Goal: Task Accomplishment & Management: Use online tool/utility

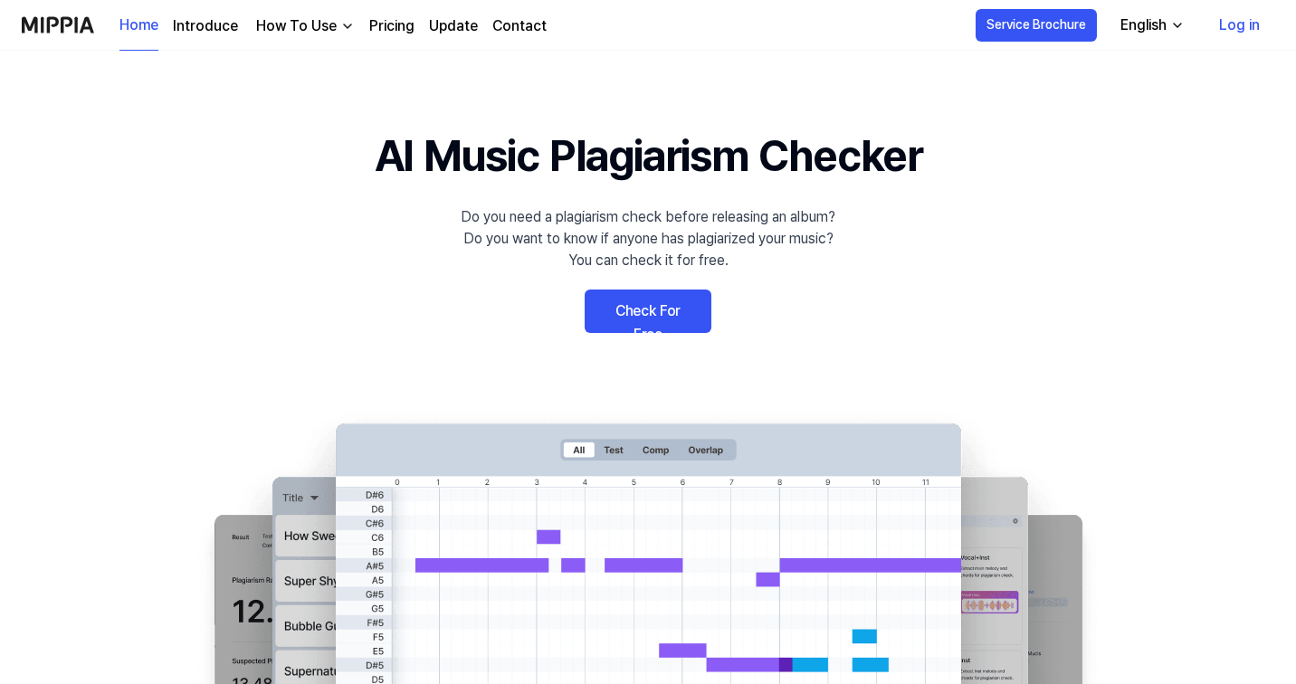
click at [660, 309] on link "Check For Free" at bounding box center [647, 311] width 127 height 43
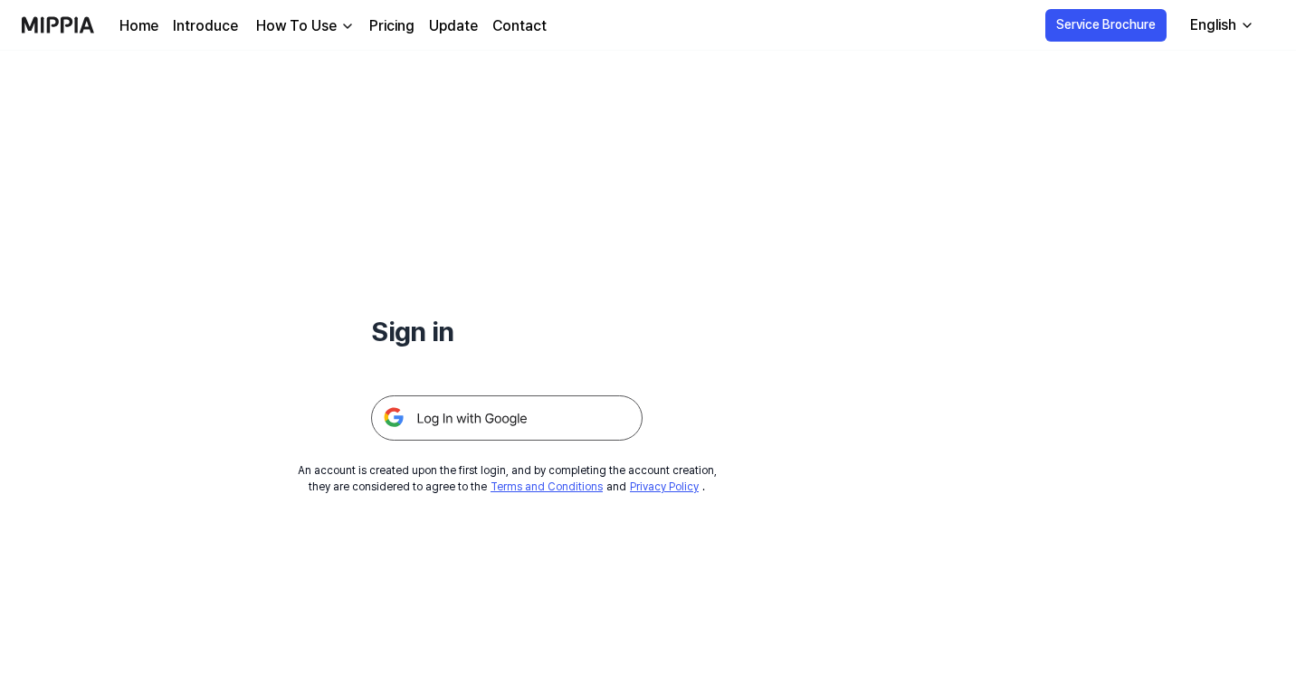
click at [517, 416] on img at bounding box center [506, 417] width 271 height 45
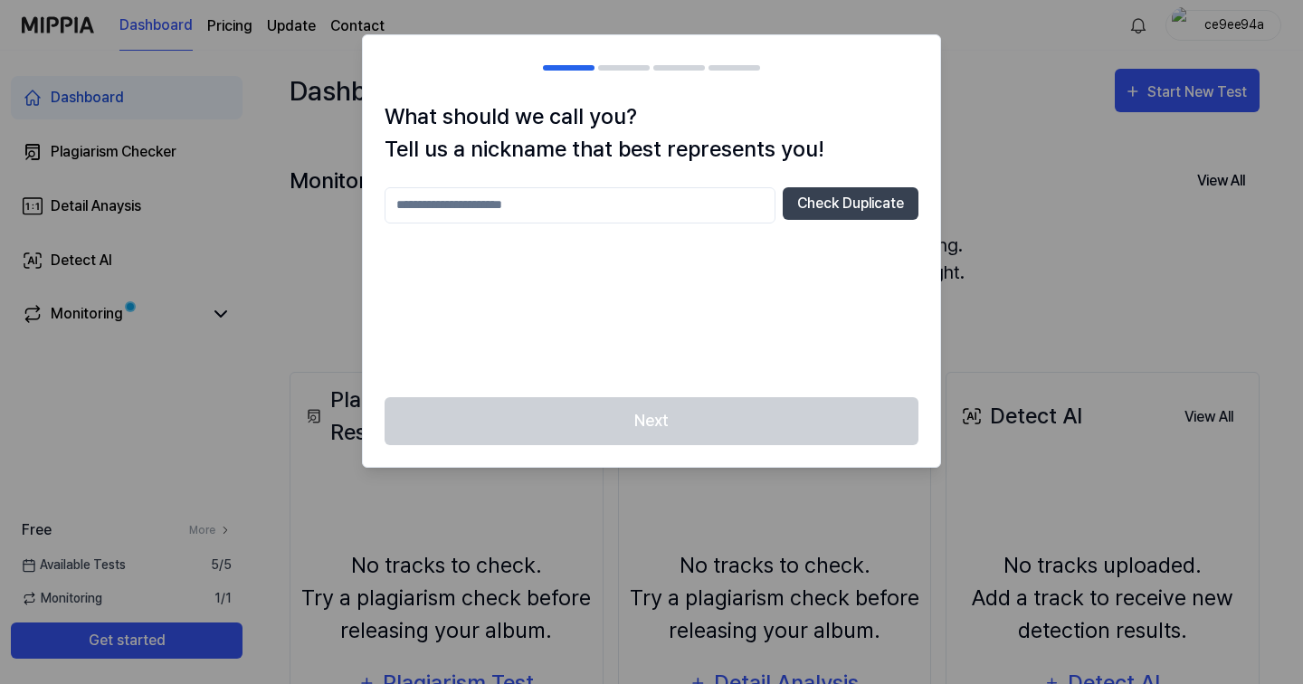
click at [607, 199] on input "text" at bounding box center [580, 205] width 391 height 36
type input "******"
click at [732, 409] on div "Next" at bounding box center [651, 432] width 577 height 70
click at [736, 371] on div "****** Check Duplicate" at bounding box center [652, 281] width 534 height 188
click at [846, 195] on button "Check Duplicate" at bounding box center [851, 203] width 136 height 33
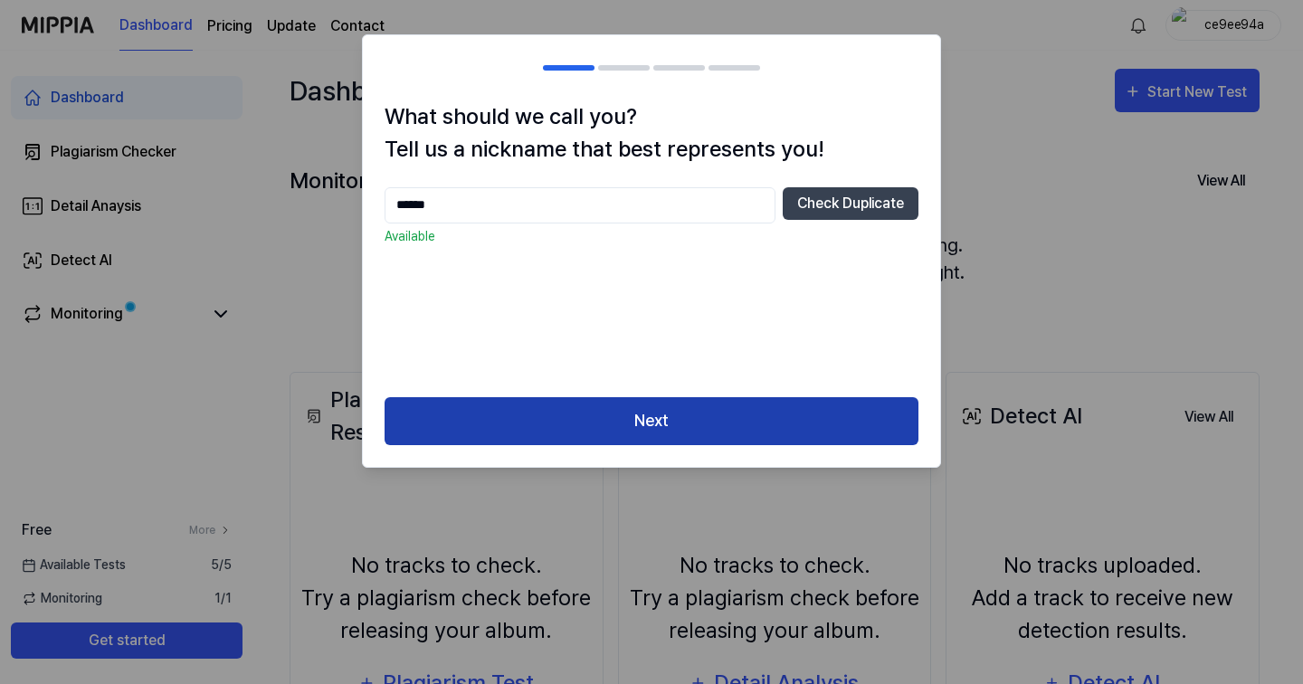
click at [708, 434] on button "Next" at bounding box center [652, 421] width 534 height 48
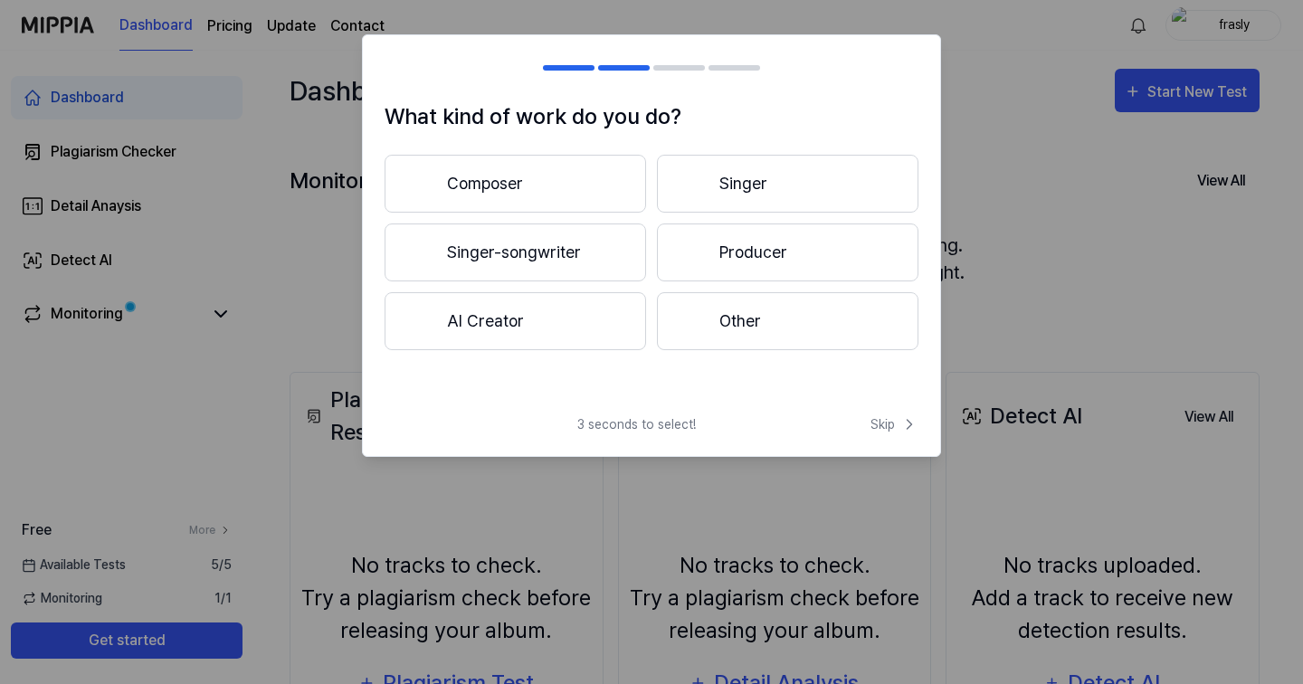
click at [752, 325] on button "Other" at bounding box center [787, 321] width 261 height 58
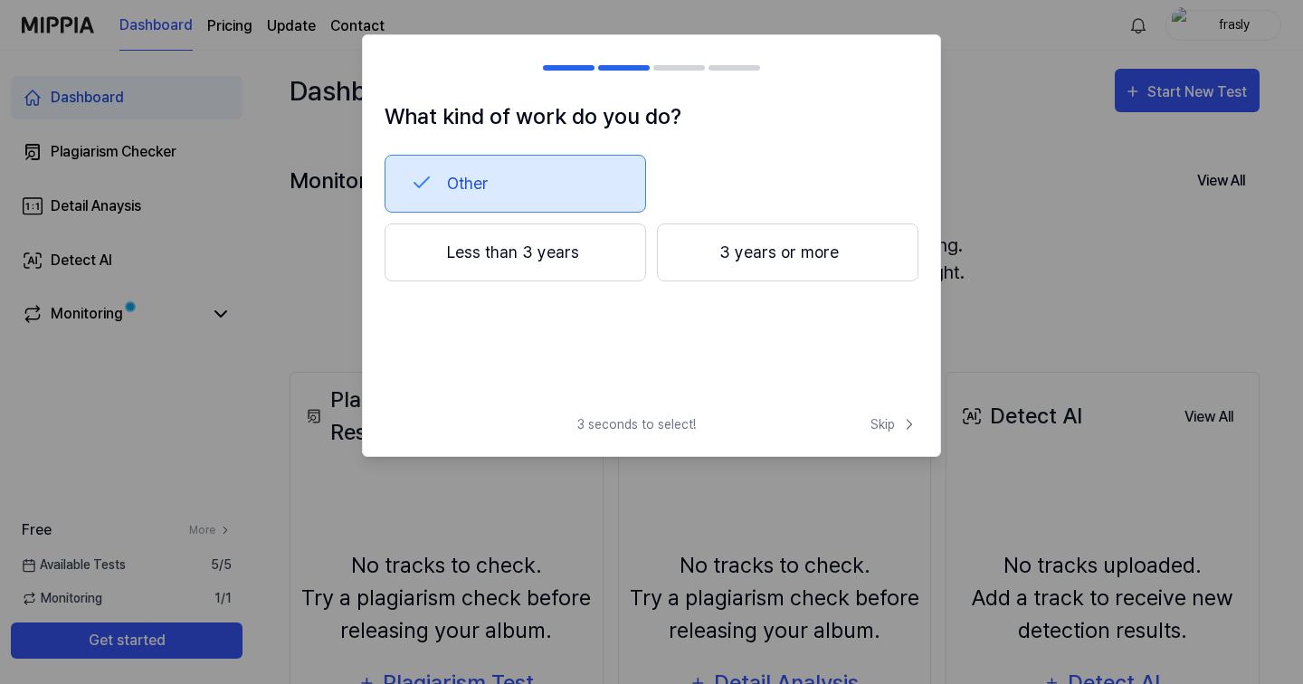
click at [600, 247] on button "Less than 3 years" at bounding box center [515, 252] width 261 height 58
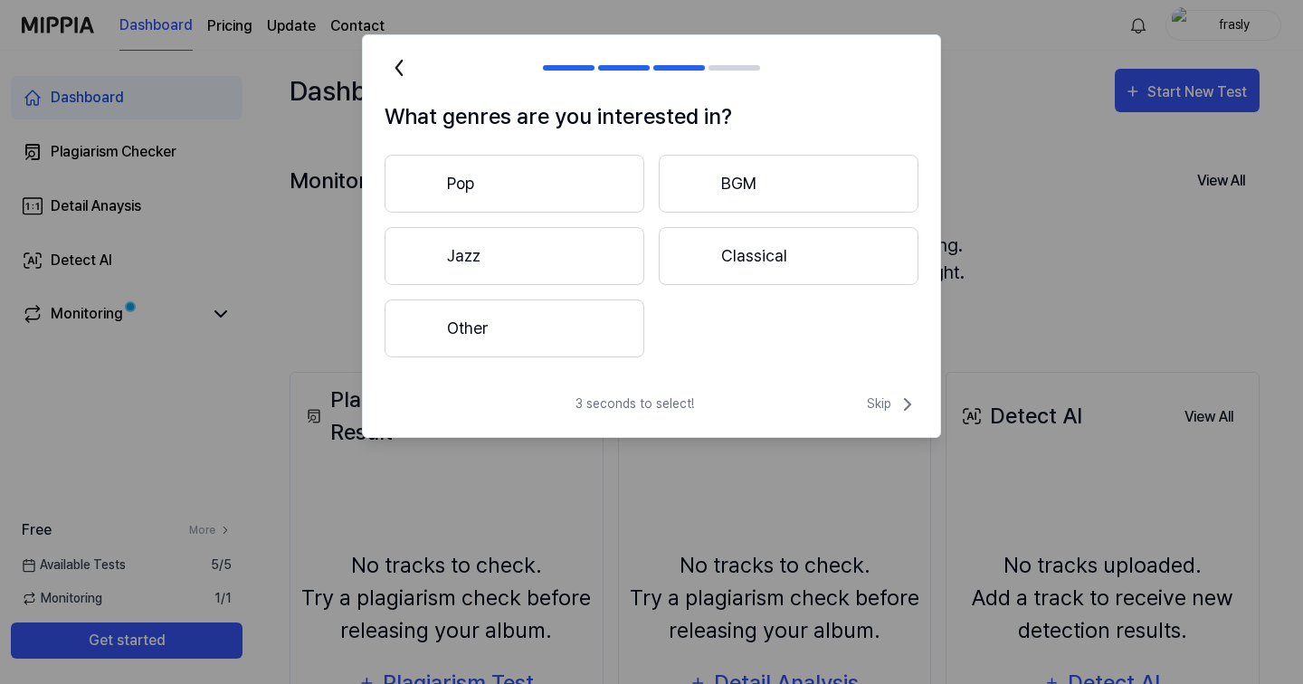
click at [537, 316] on button "Other" at bounding box center [515, 328] width 260 height 58
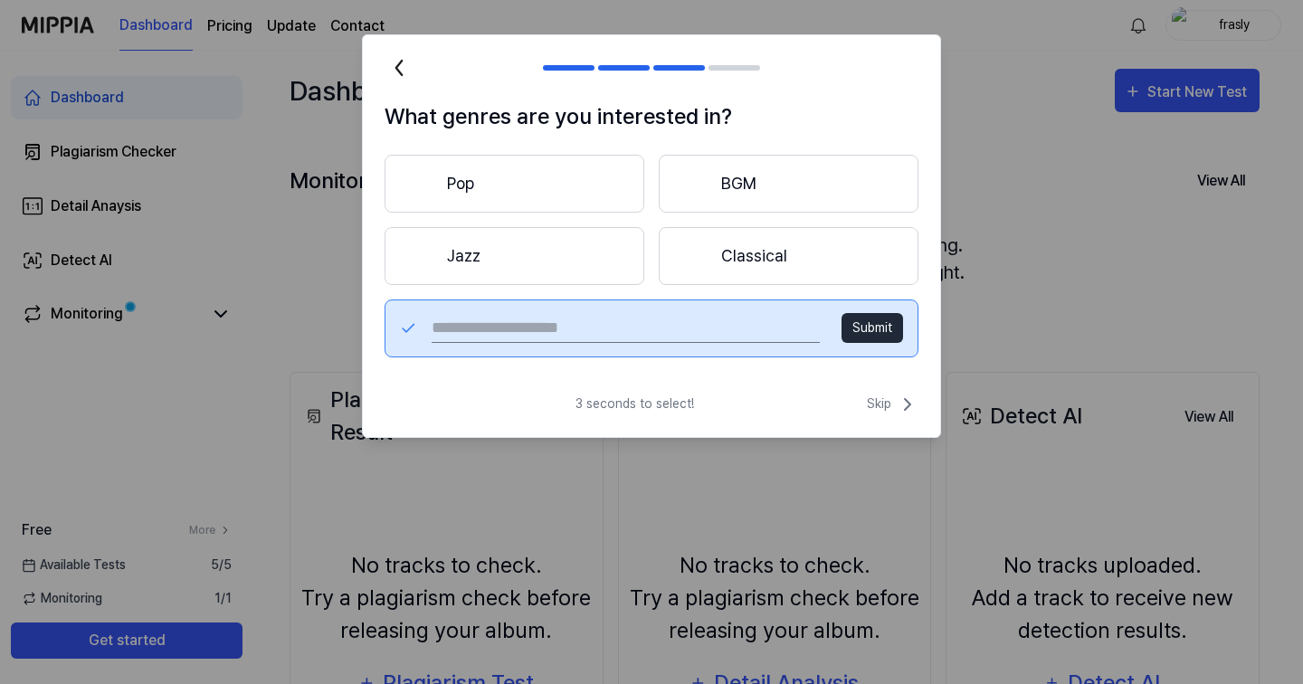
click at [698, 336] on input "text" at bounding box center [626, 328] width 388 height 29
type input "****"
click at [870, 299] on div "**** Submit" at bounding box center [652, 328] width 534 height 58
click at [870, 318] on button "Submit" at bounding box center [872, 328] width 62 height 30
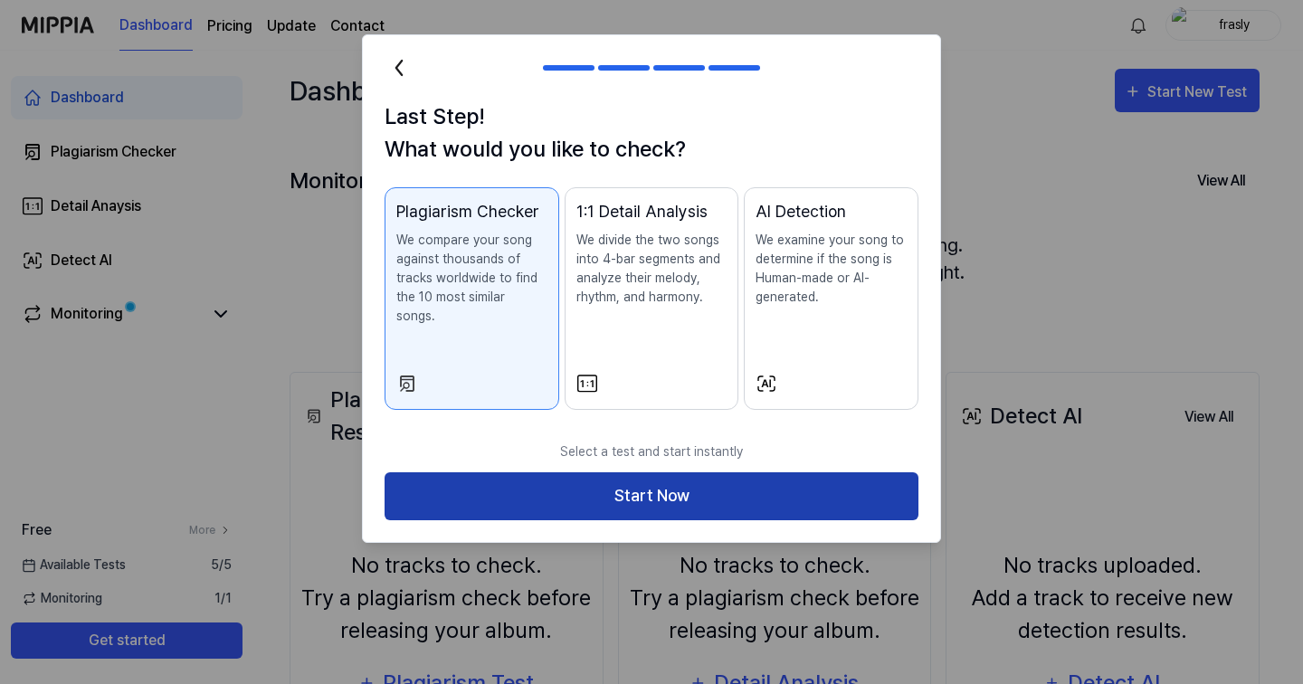
click at [745, 472] on button "Start Now" at bounding box center [652, 496] width 534 height 48
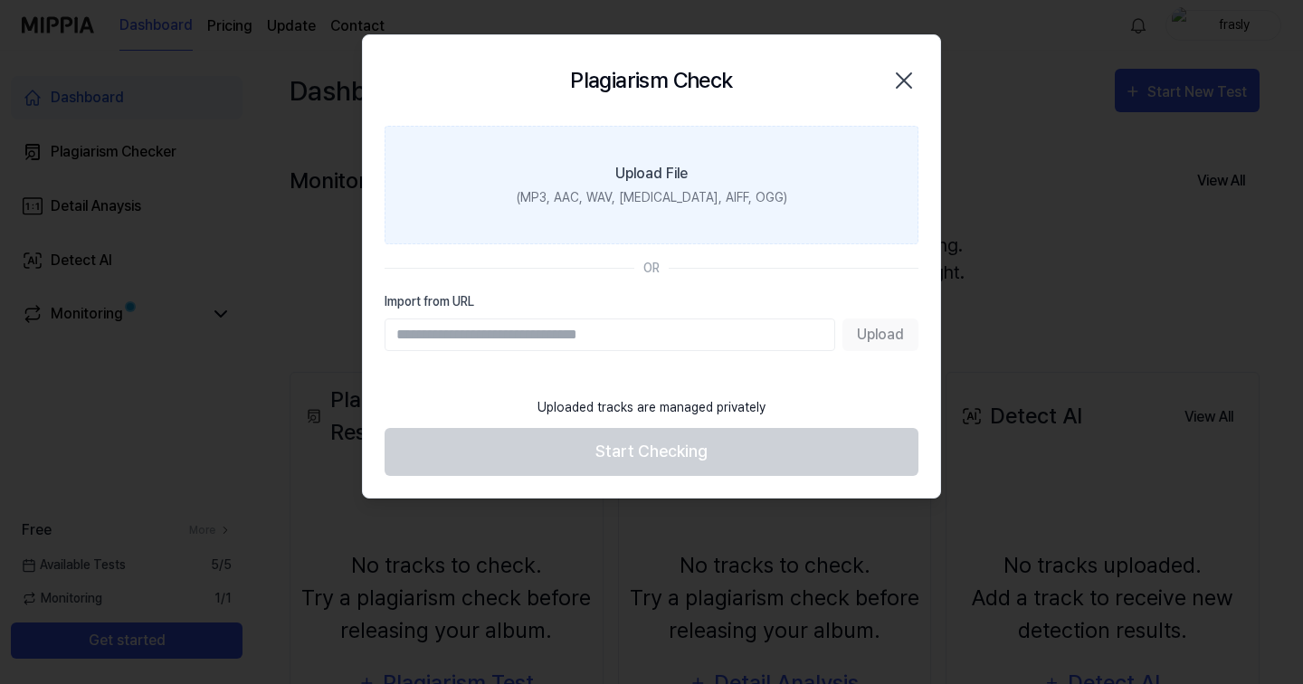
click at [660, 206] on div "(MP3, AAC, WAV, FLAC, AIFF, OGG)" at bounding box center [652, 197] width 271 height 19
click at [0, 0] on input "Upload File (MP3, AAC, WAV, FLAC, AIFF, OGG)" at bounding box center [0, 0] width 0 height 0
click at [665, 179] on div "Upload File" at bounding box center [651, 174] width 72 height 22
click at [0, 0] on input "Upload File (MP3, AAC, WAV, FLAC, AIFF, OGG)" at bounding box center [0, 0] width 0 height 0
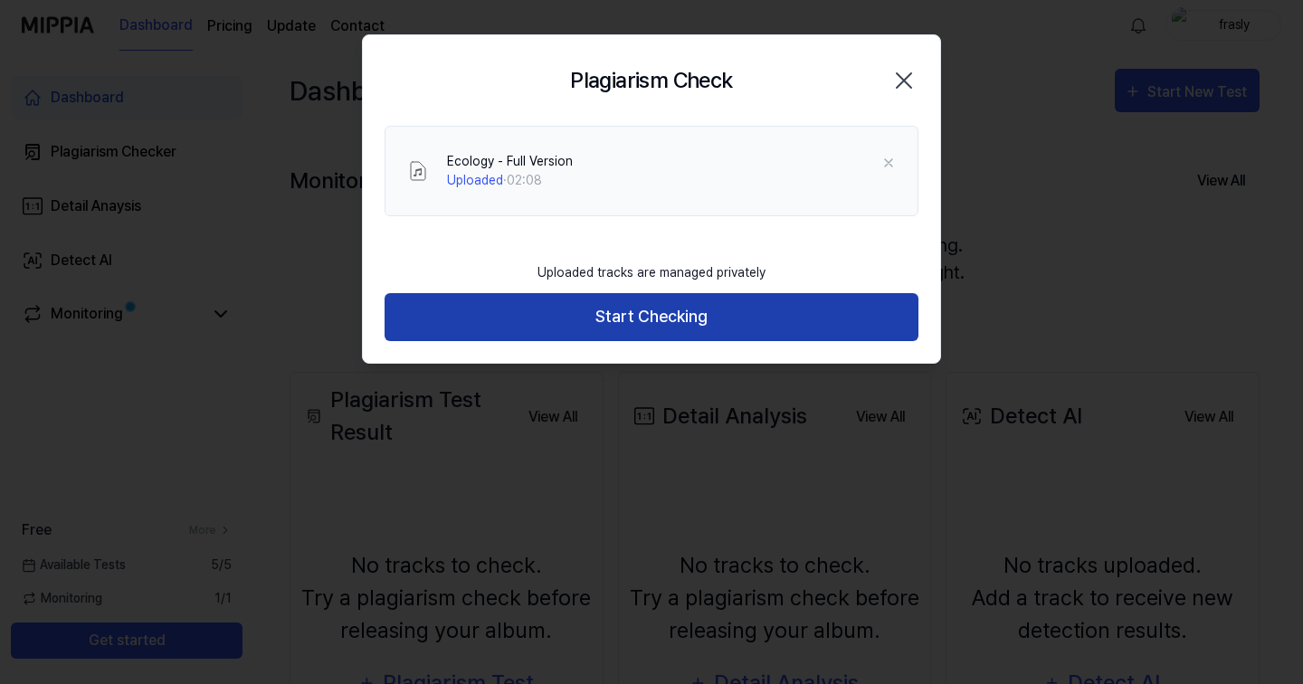
click at [707, 294] on button "Start Checking" at bounding box center [652, 317] width 534 height 48
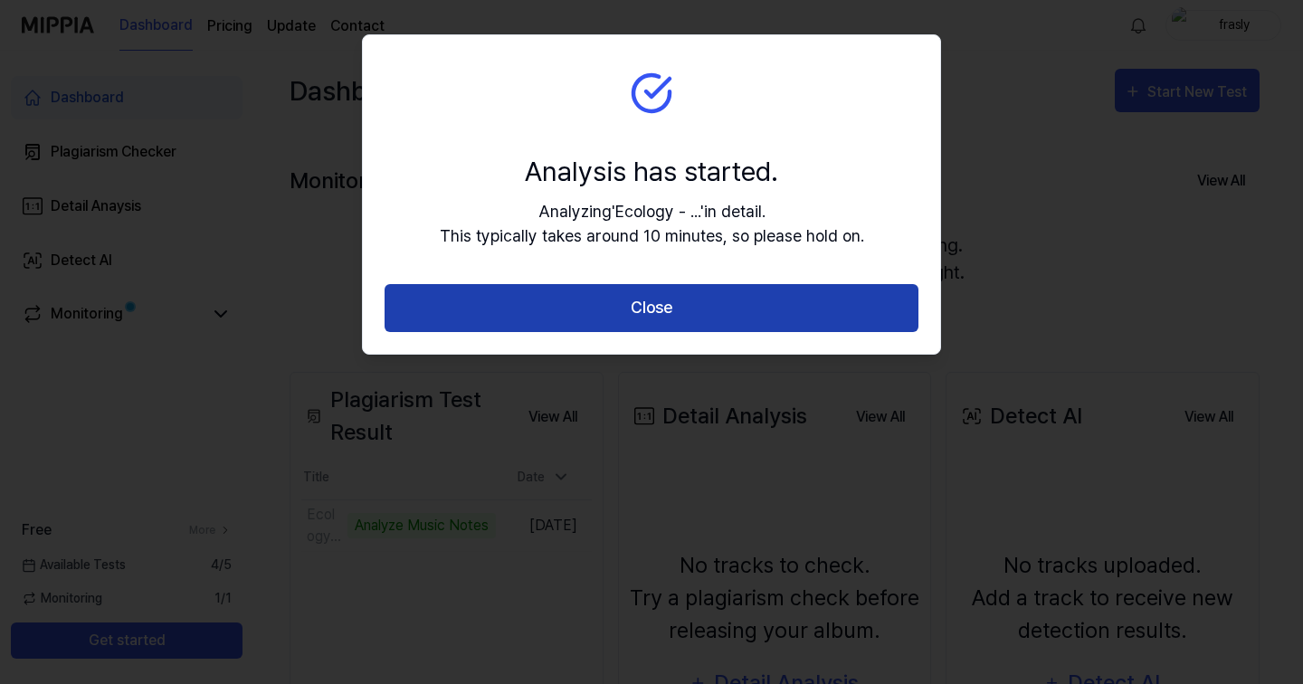
click at [770, 324] on button "Close" at bounding box center [652, 308] width 534 height 48
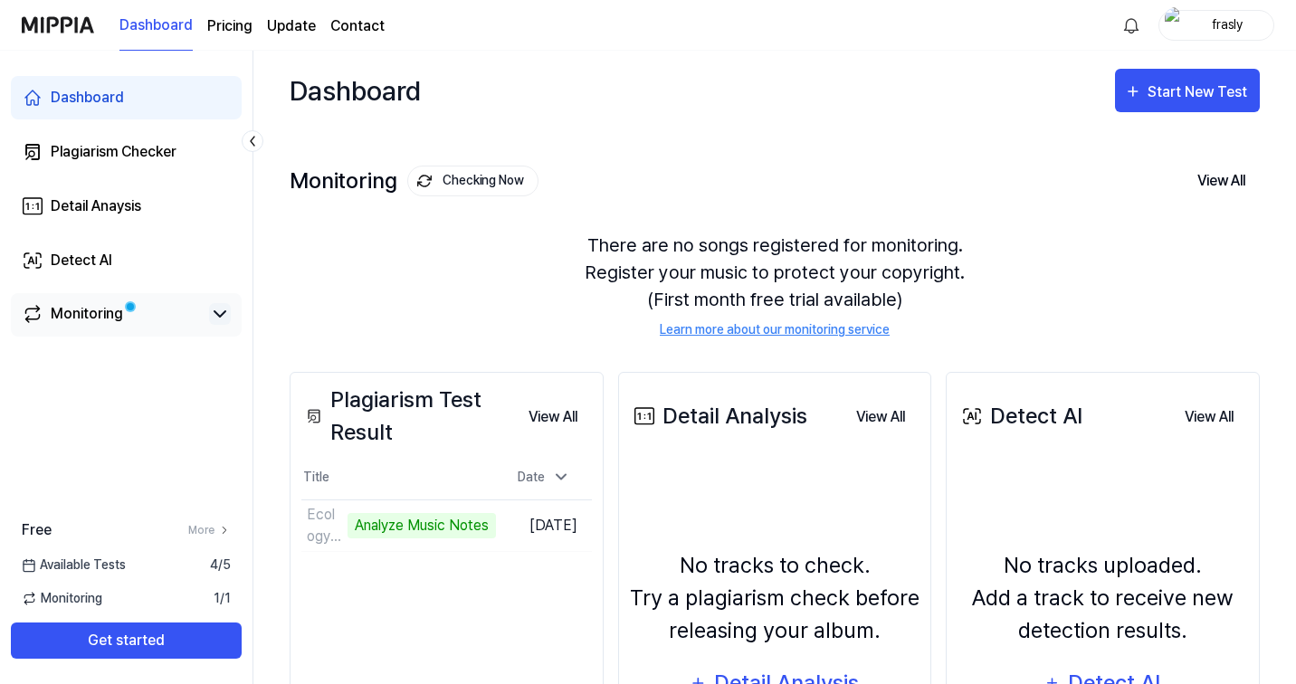
click at [227, 318] on icon at bounding box center [220, 314] width 22 height 22
click at [226, 318] on icon at bounding box center [220, 314] width 22 height 22
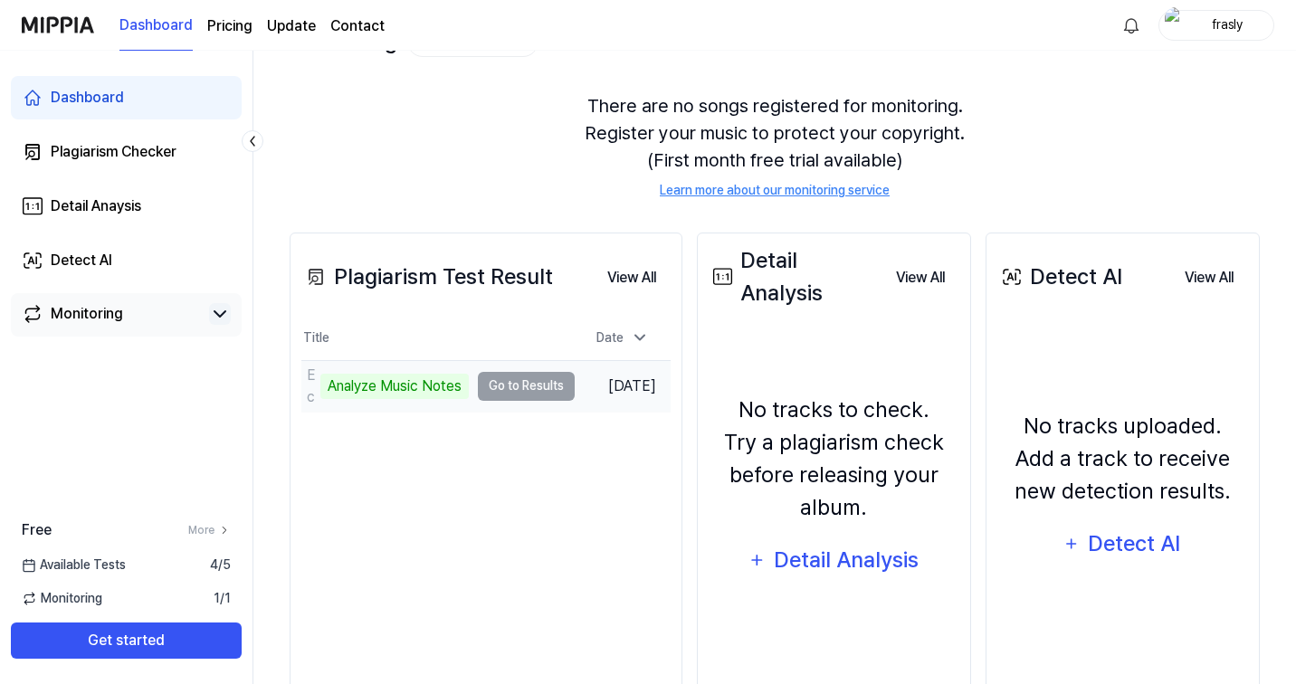
scroll to position [155, 0]
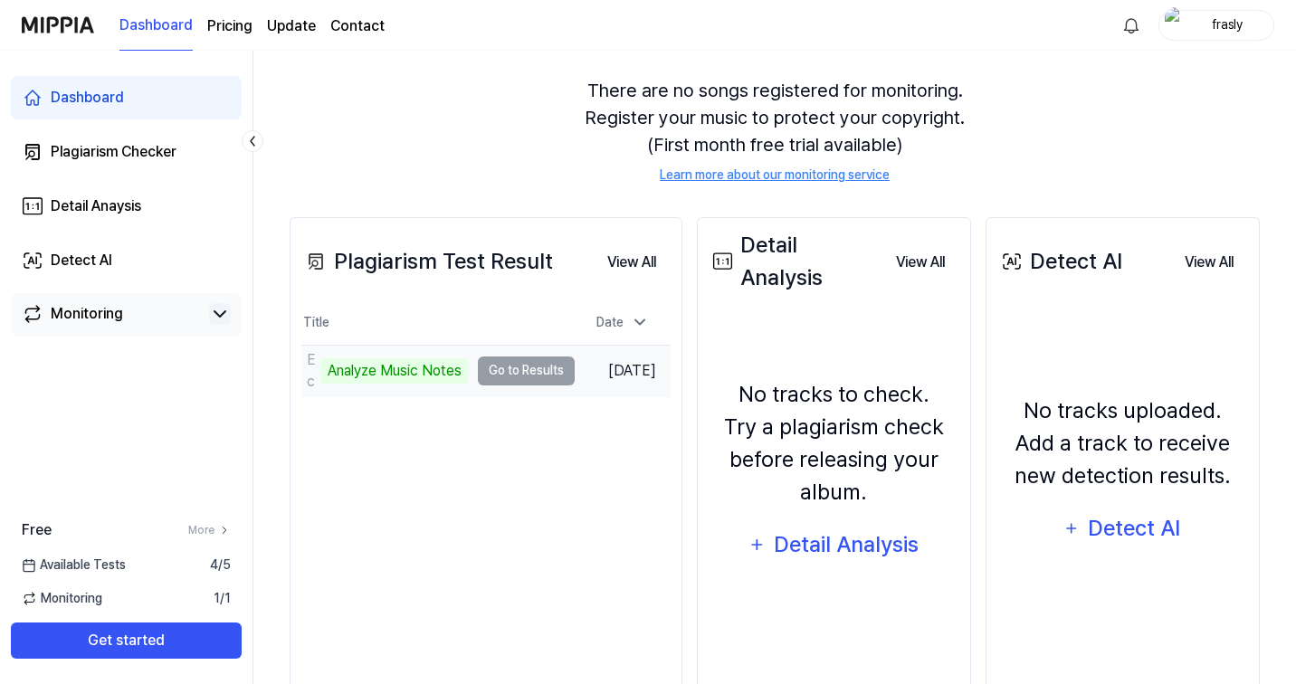
click at [518, 371] on td "Ecology - Full Version Analyze Music Notes Go to Results" at bounding box center [437, 371] width 273 height 51
click at [438, 377] on div "Analyze Music Notes" at bounding box center [394, 370] width 148 height 25
click at [438, 372] on div "Analyze Music Notes" at bounding box center [394, 370] width 148 height 25
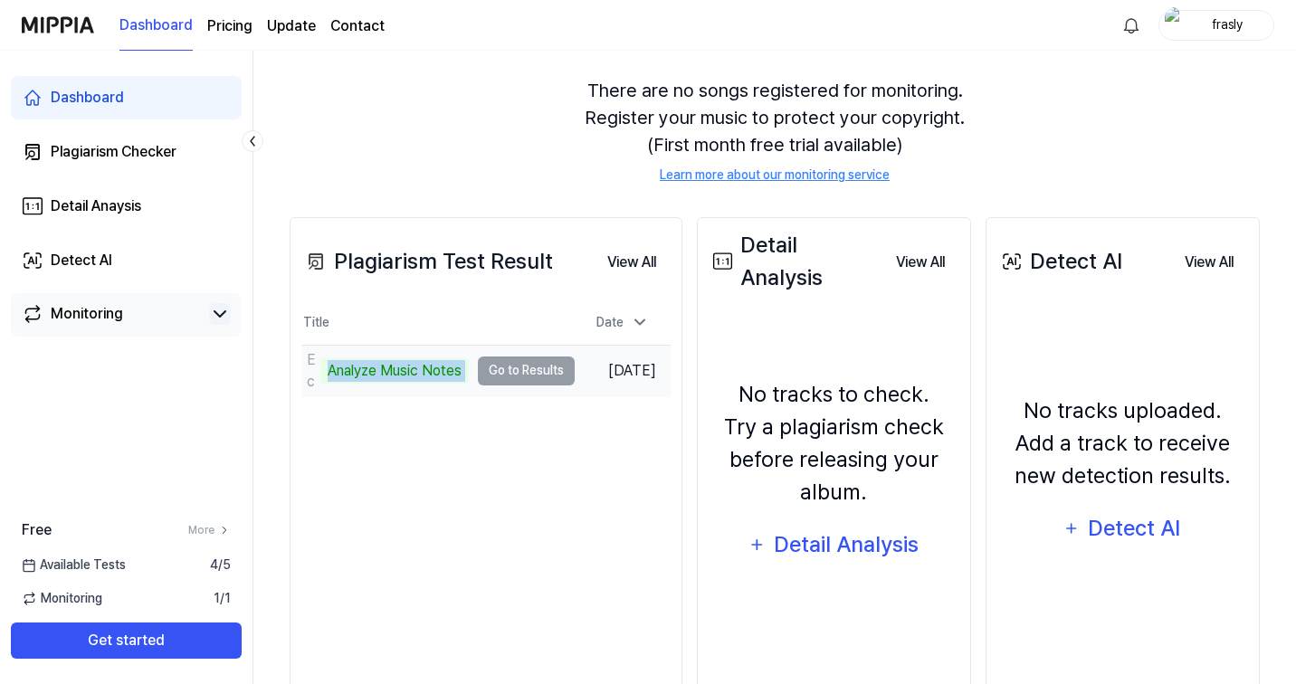
click at [438, 372] on div "Analyze Music Notes" at bounding box center [394, 370] width 148 height 25
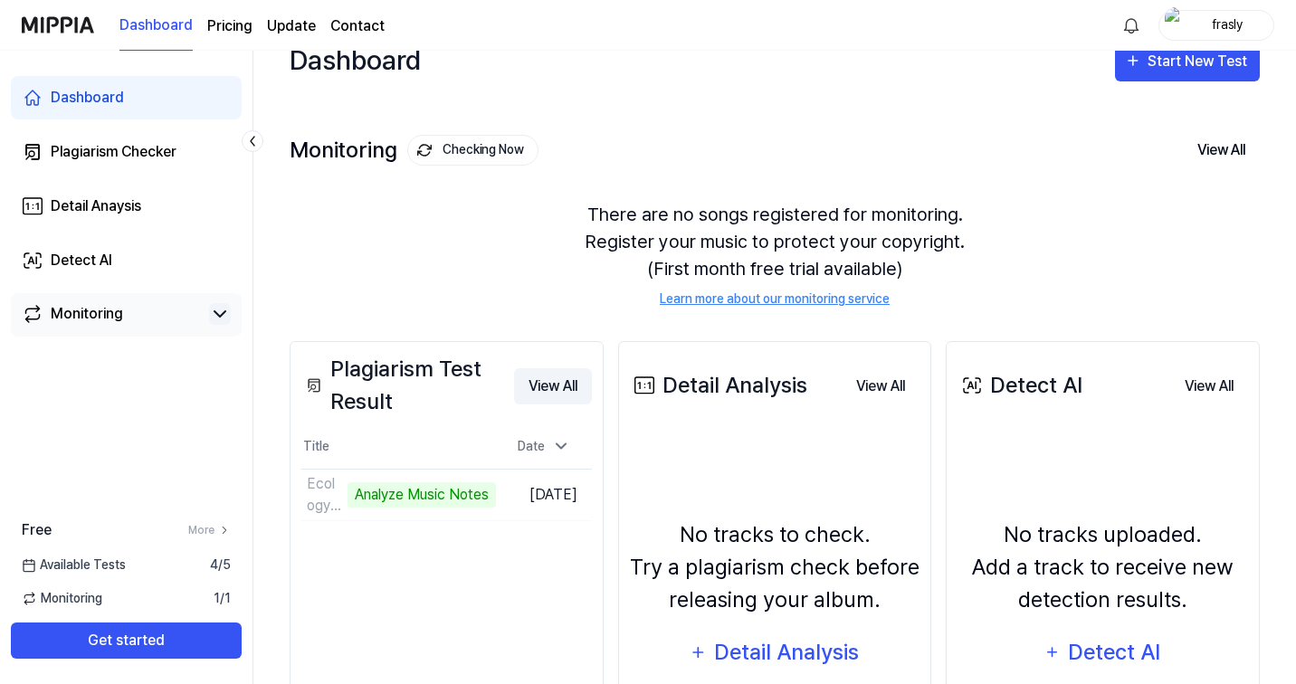
scroll to position [16, 0]
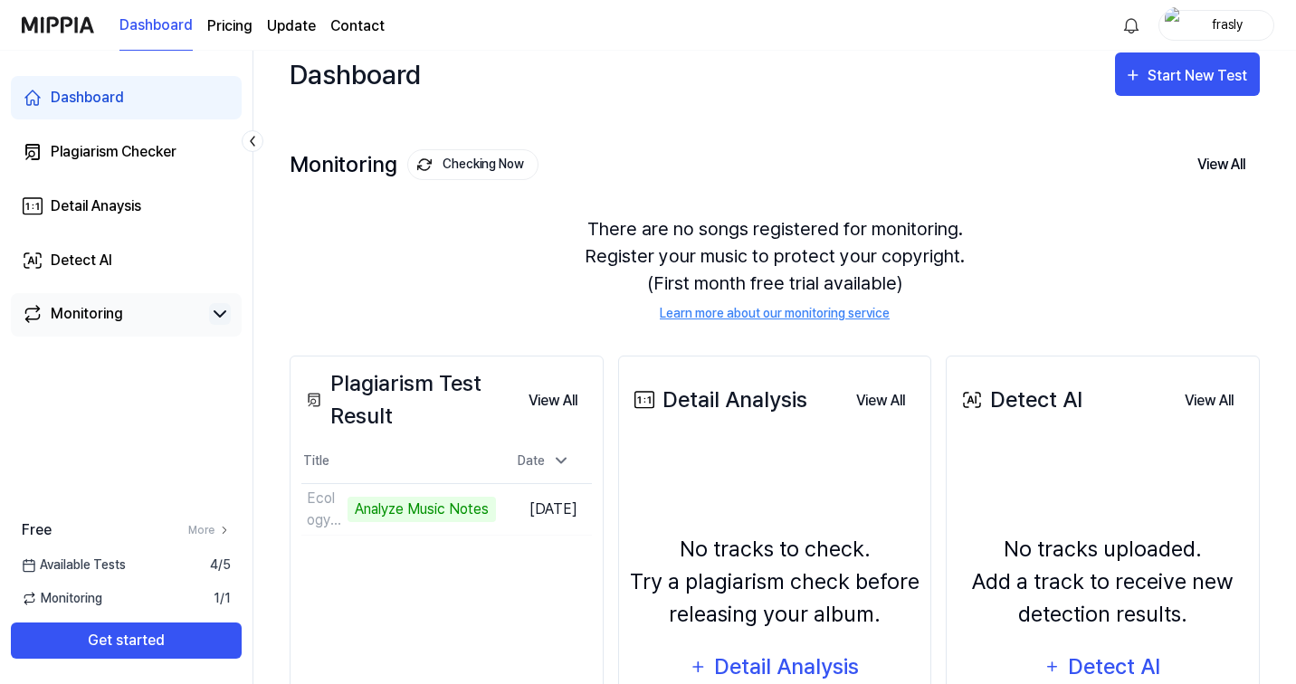
click at [450, 380] on div "Plagiarism Test Result" at bounding box center [407, 399] width 213 height 65
click at [320, 404] on icon at bounding box center [314, 400] width 18 height 22
click at [310, 401] on icon at bounding box center [312, 402] width 7 height 7
click at [551, 397] on button "View All" at bounding box center [553, 401] width 78 height 36
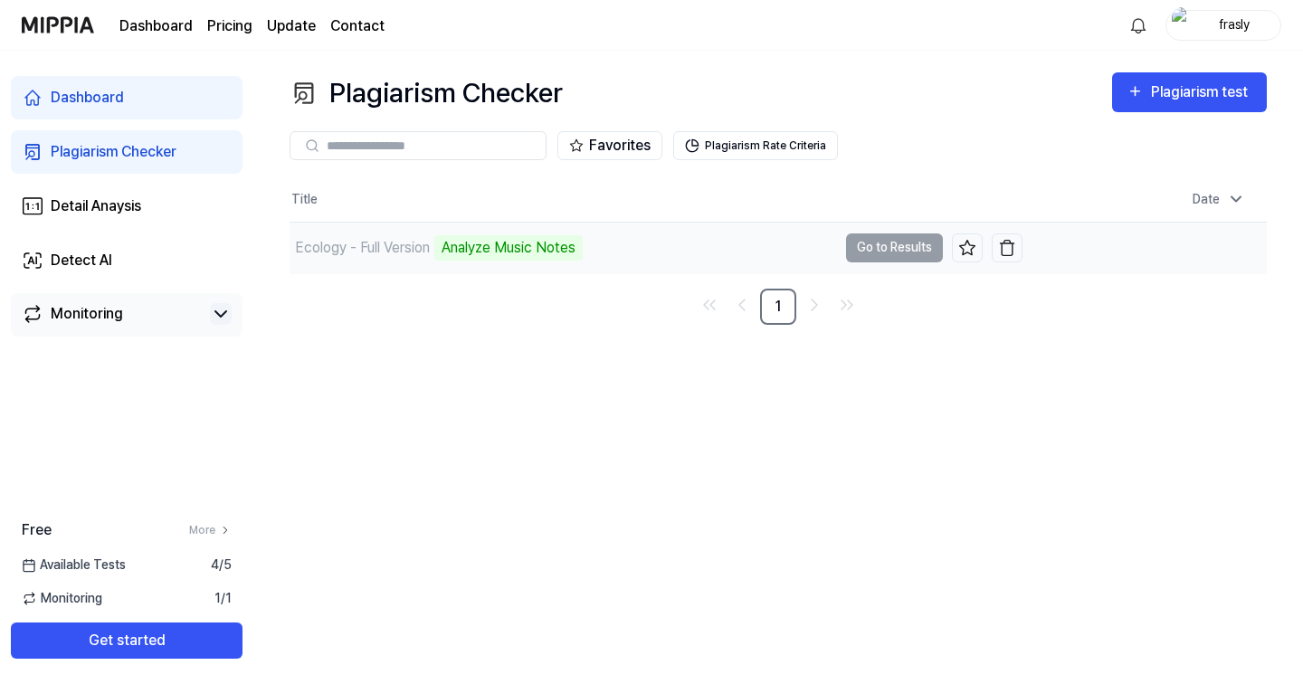
click at [479, 245] on div "Analyze Music Notes" at bounding box center [508, 247] width 148 height 25
click at [878, 237] on td "Ecology - Full Version Analyze Music Notes Go to Results" at bounding box center [656, 248] width 733 height 51
click at [881, 251] on td "Ecology - Full Version Analyze Music Notes Go to Results" at bounding box center [656, 248] width 733 height 51
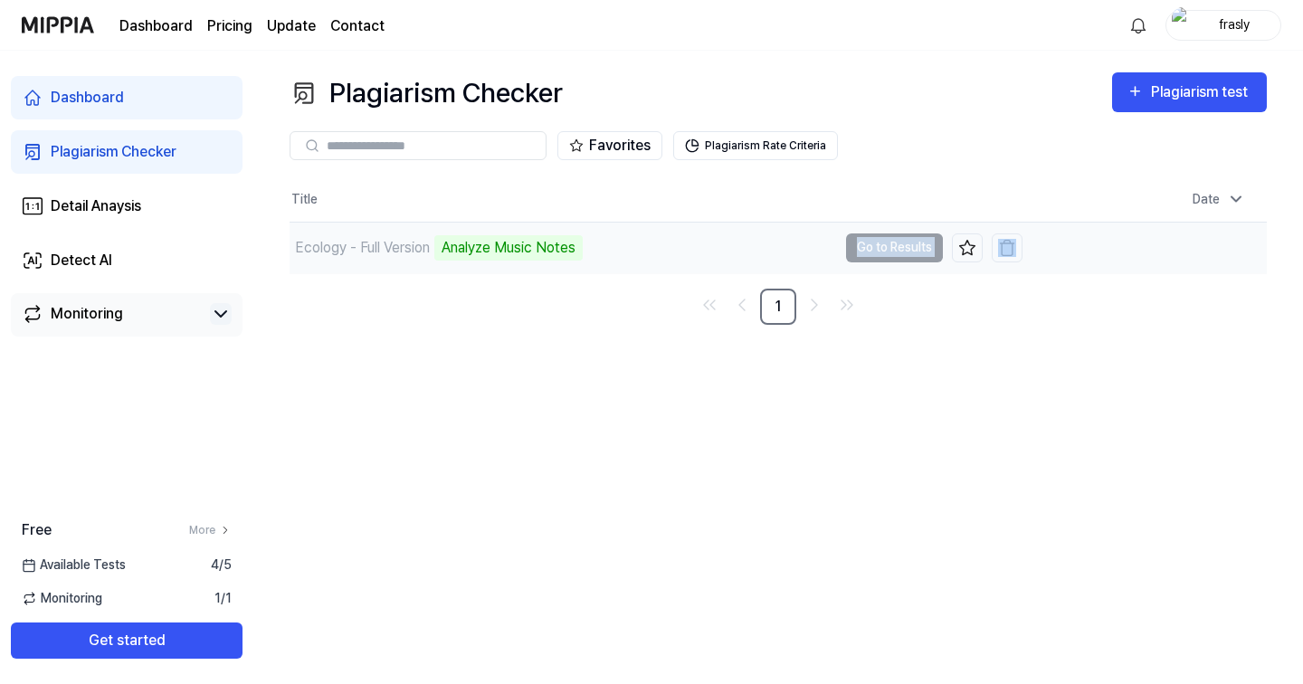
click at [881, 251] on td "Ecology - Full Version Analyze Music Notes Go to Results" at bounding box center [656, 248] width 733 height 51
click at [903, 259] on td "Ecology - Full Version Analyze Music Notes Go to Results" at bounding box center [656, 248] width 733 height 51
click at [903, 253] on td "Ecology - Full Version Analyze Music Notes Go to Results" at bounding box center [656, 248] width 733 height 51
click at [552, 243] on div "Analyze Music Notes" at bounding box center [508, 247] width 148 height 25
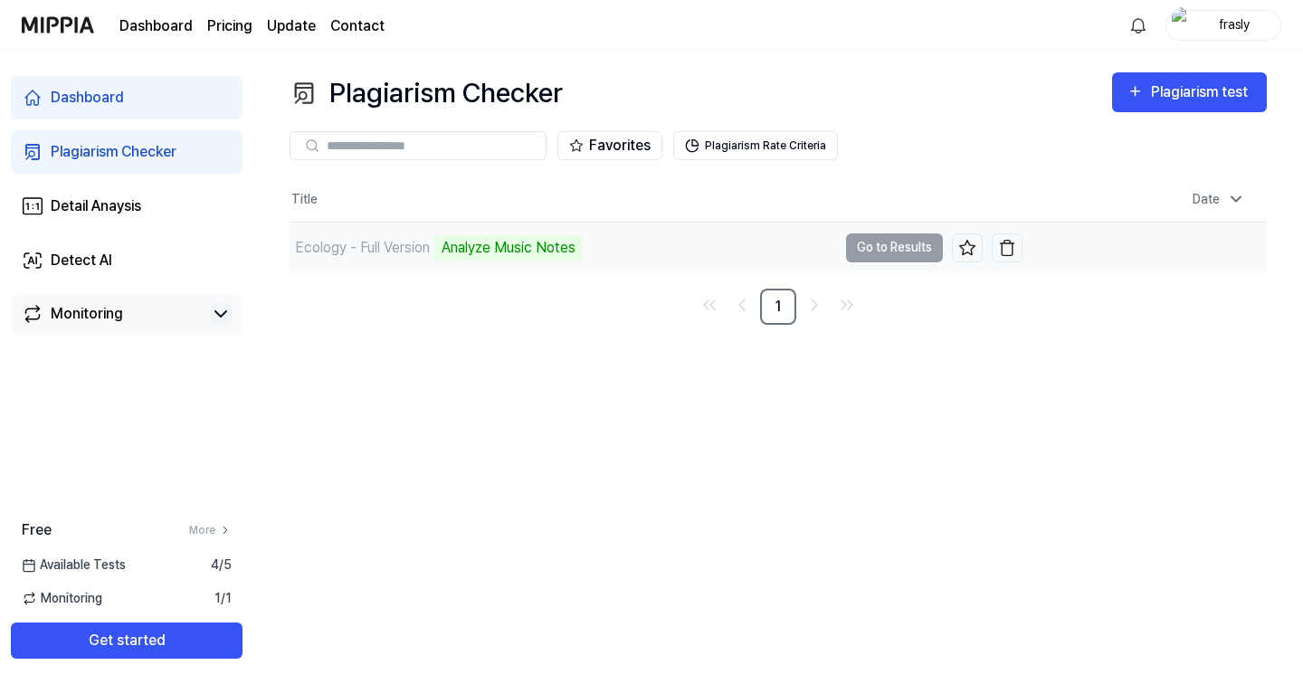
click at [541, 252] on div "Analyze Music Notes" at bounding box center [508, 247] width 148 height 25
click at [512, 242] on div "Analyze Music Notes" at bounding box center [508, 247] width 148 height 25
click at [427, 252] on div "Ecology - Full Version" at bounding box center [362, 248] width 135 height 22
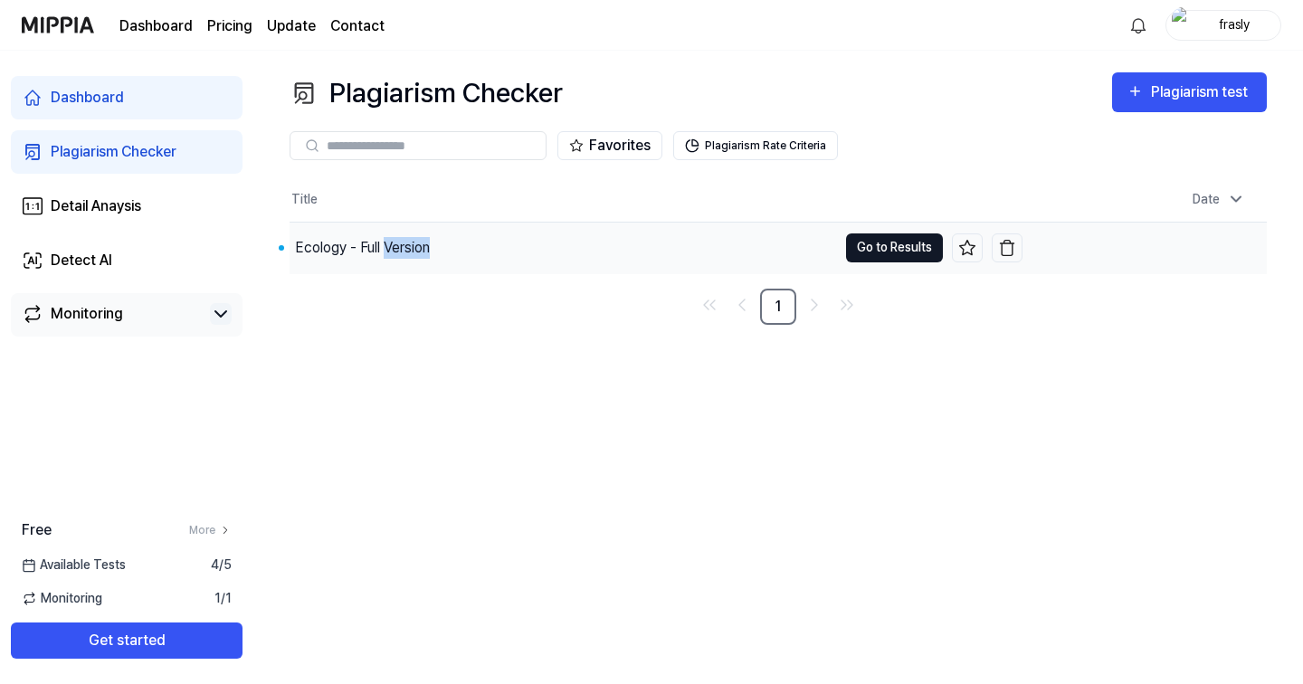
click at [880, 253] on button "Go to Results" at bounding box center [894, 247] width 97 height 29
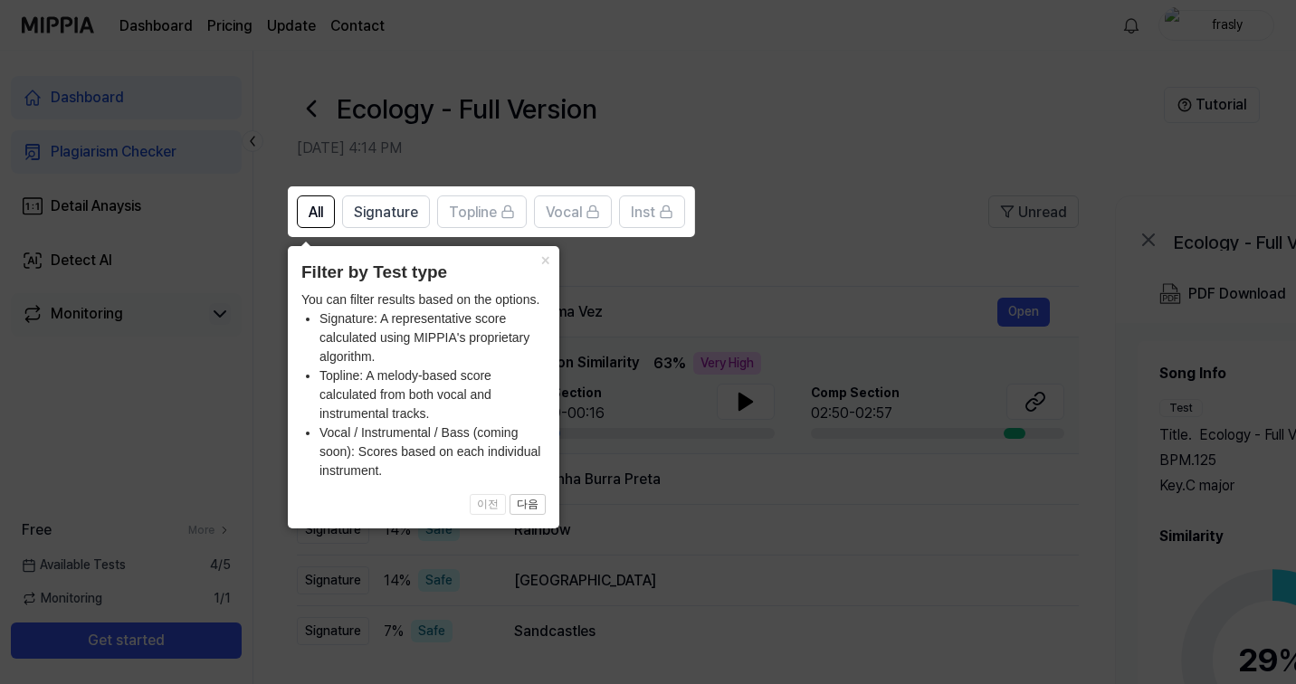
click at [769, 203] on icon at bounding box center [651, 342] width 1303 height 684
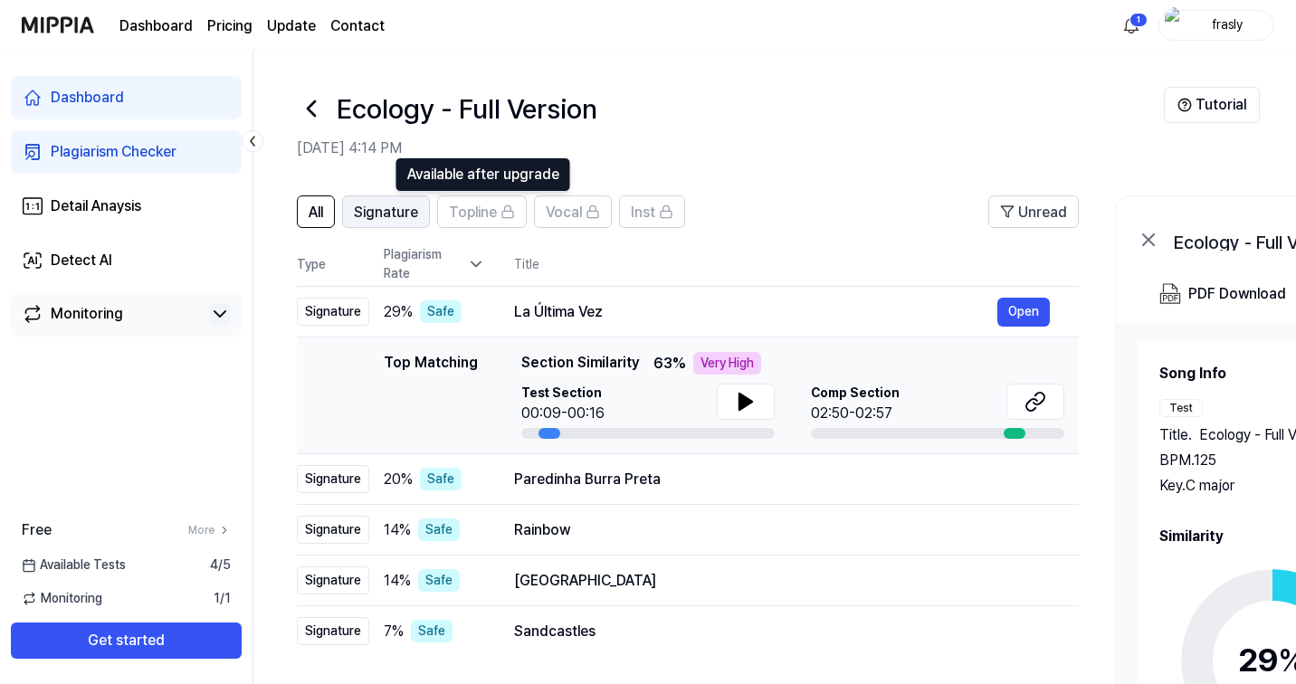
click at [420, 208] on button "Signature" at bounding box center [386, 211] width 88 height 33
